Goal: Navigation & Orientation: Understand site structure

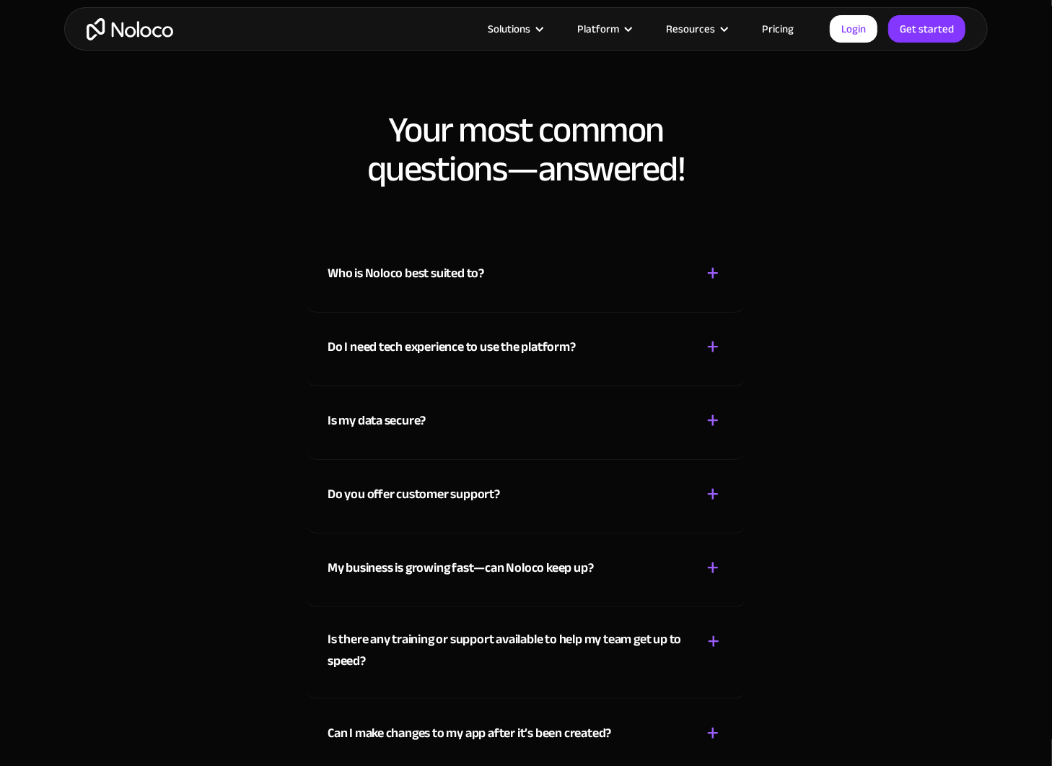
scroll to position [8034, 0]
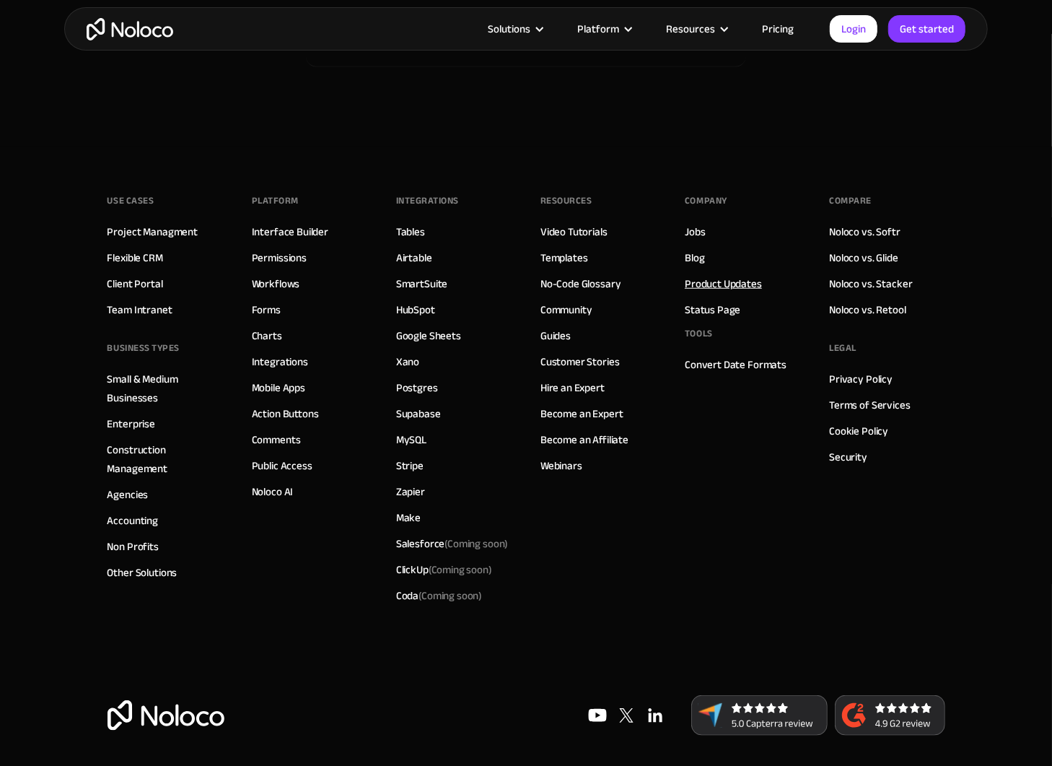
click at [725, 279] on link "Product Updates" at bounding box center [723, 283] width 77 height 19
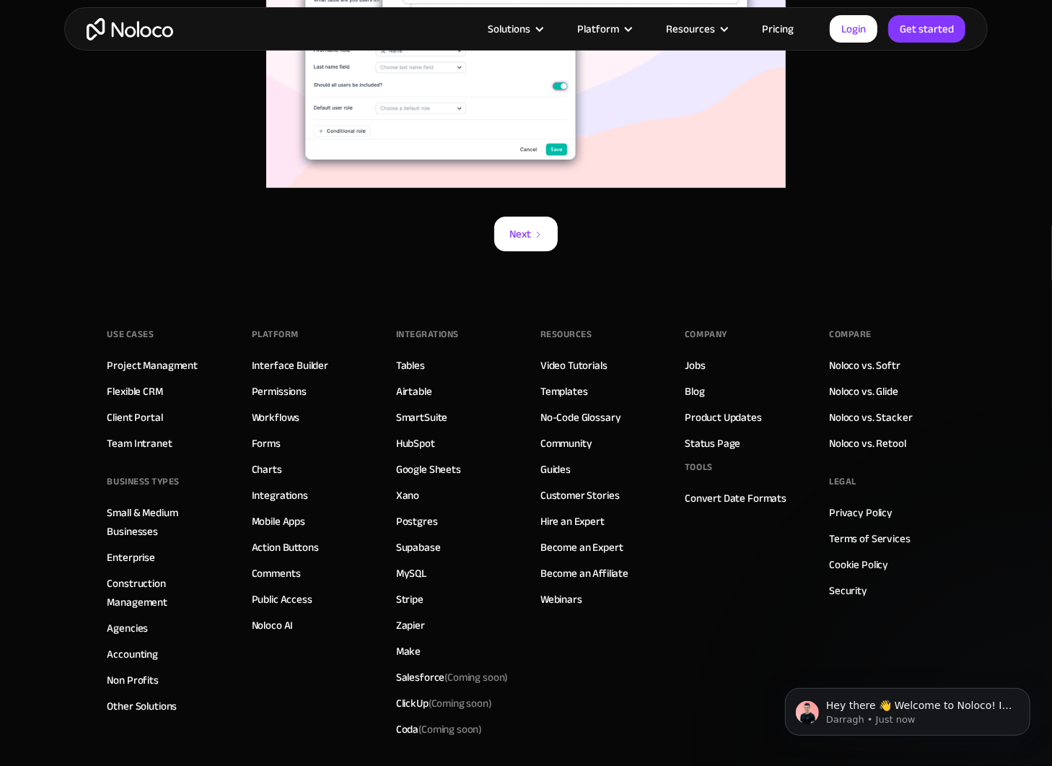
scroll to position [98880, 0]
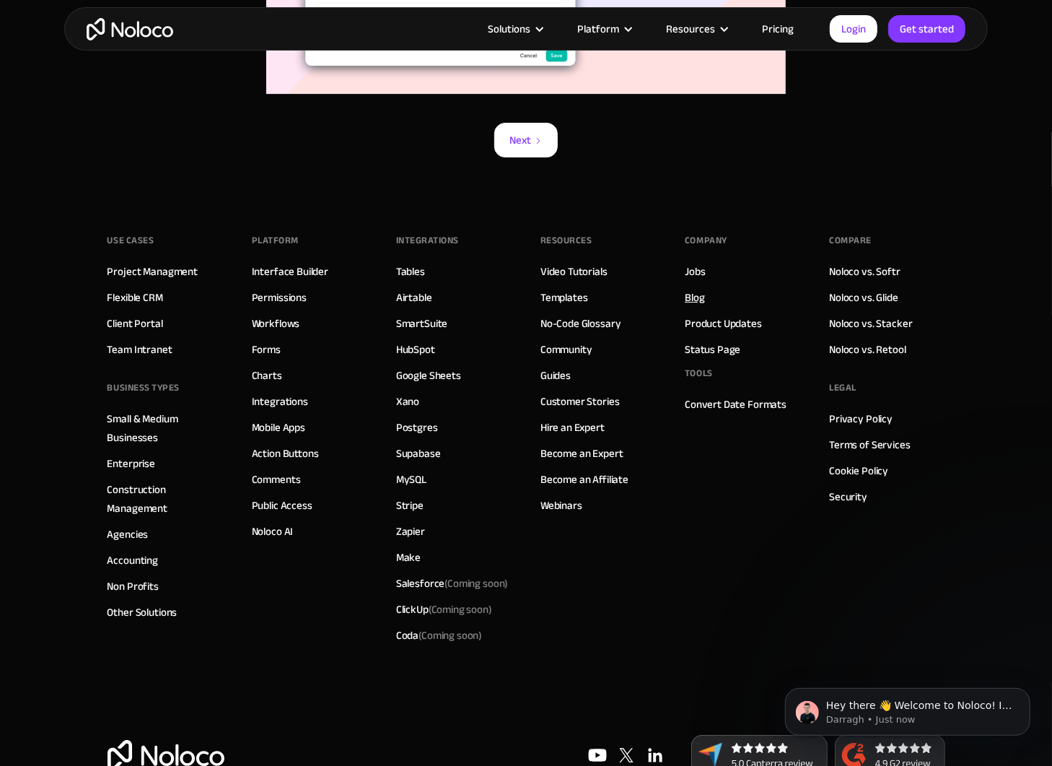
click at [697, 288] on link "Blog" at bounding box center [694, 297] width 19 height 19
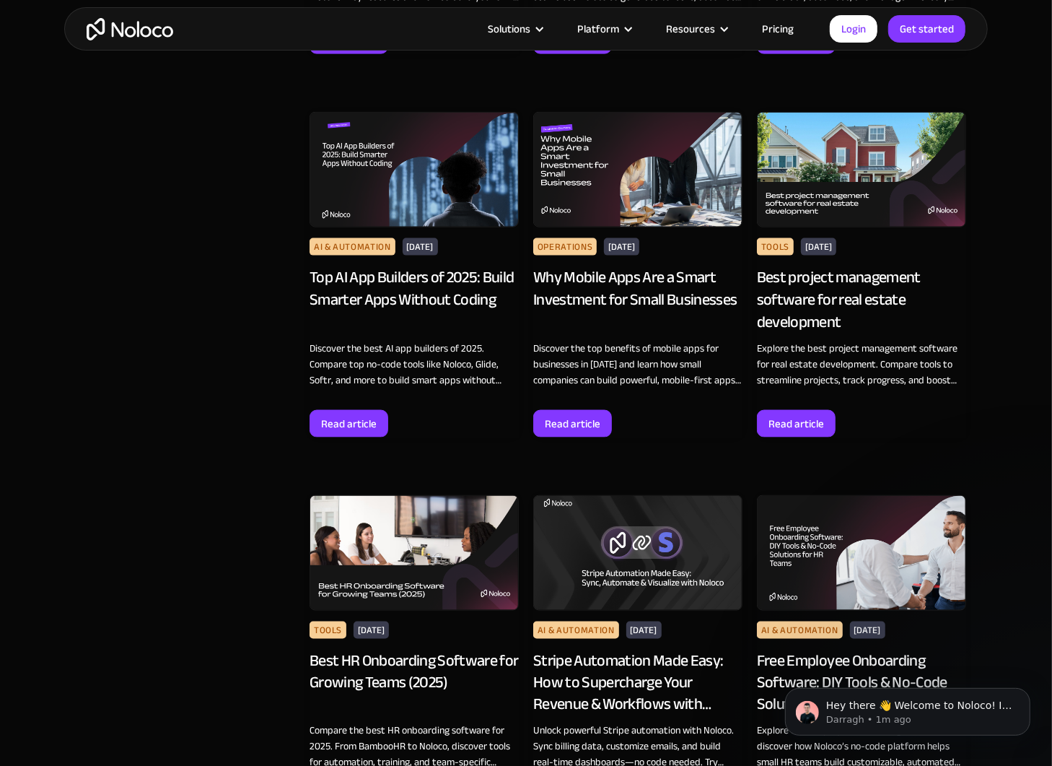
scroll to position [4836, 0]
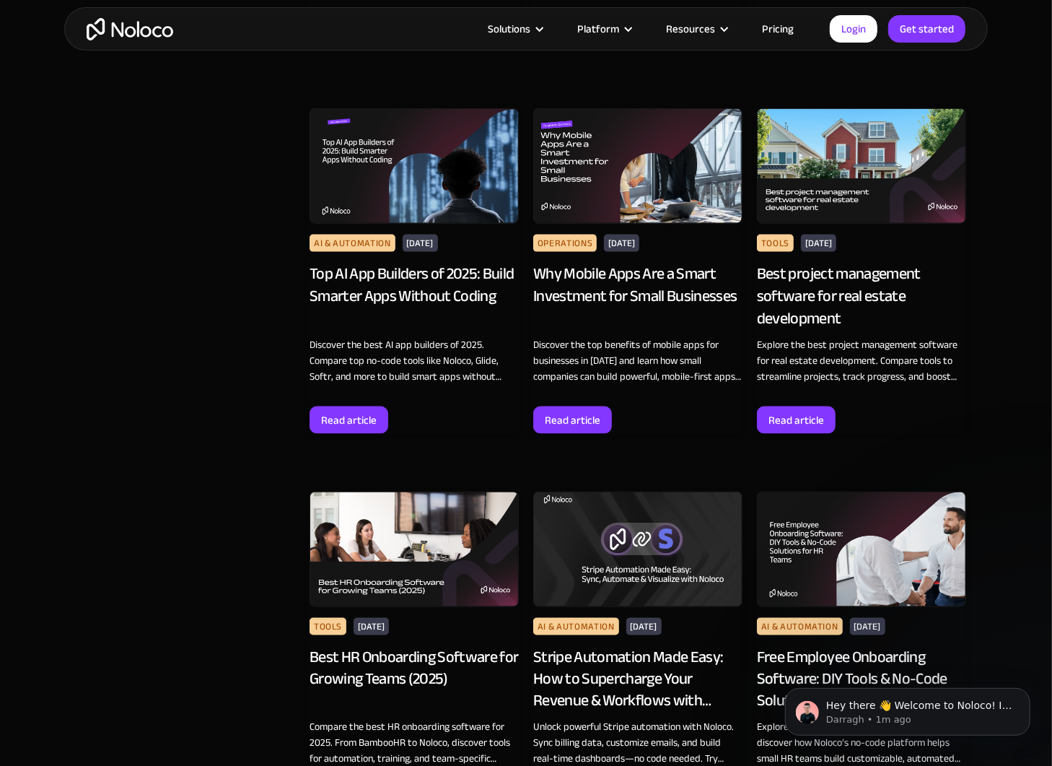
drag, startPoint x: 635, startPoint y: 308, endPoint x: 639, endPoint y: 315, distance: 7.4
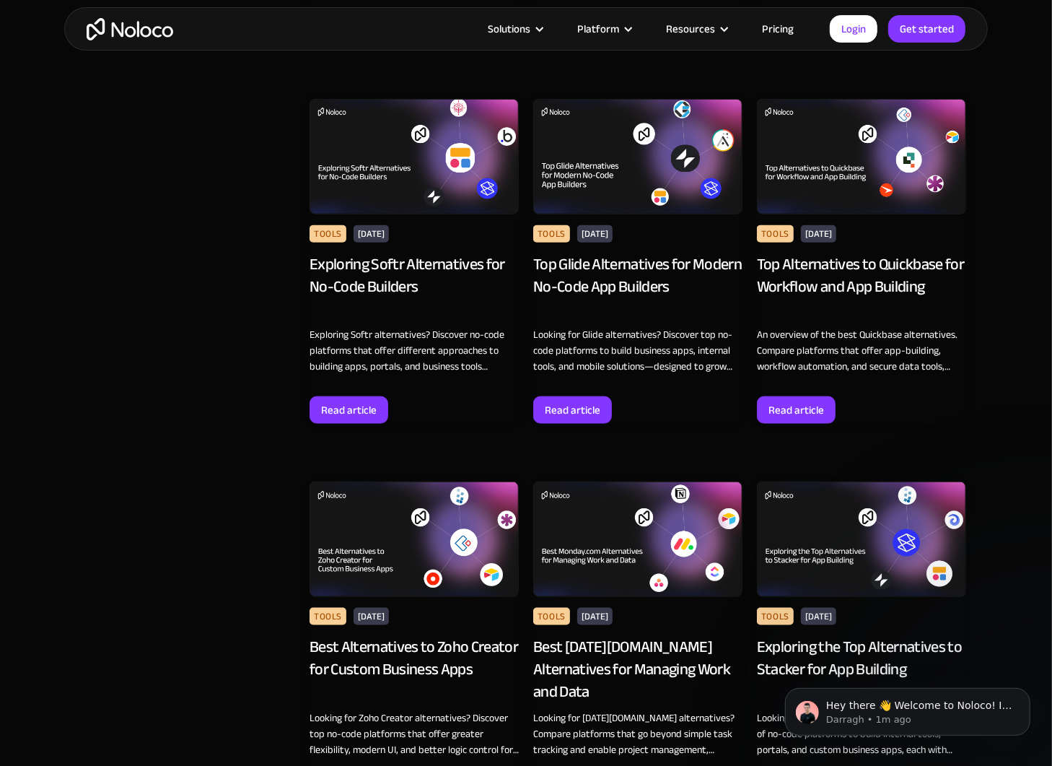
scroll to position [13745, 0]
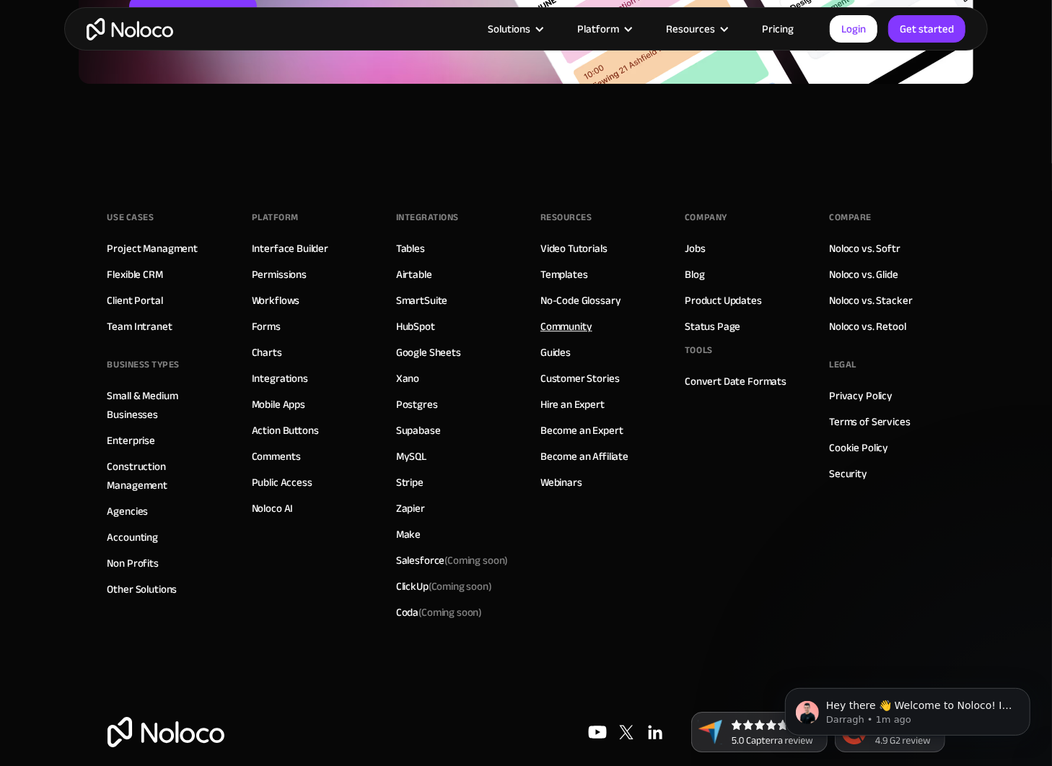
click at [564, 317] on link "Community" at bounding box center [567, 326] width 52 height 19
